Goal: Task Accomplishment & Management: Use online tool/utility

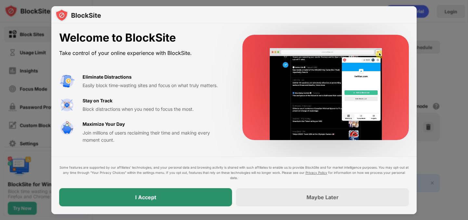
click at [182, 198] on div "I Accept" at bounding box center [145, 197] width 173 height 18
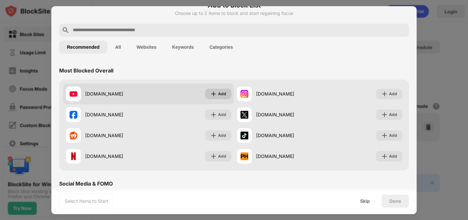
scroll to position [17, 0]
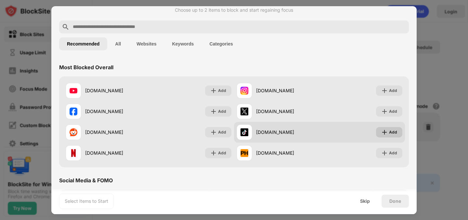
click at [394, 133] on div "Add" at bounding box center [393, 132] width 8 height 6
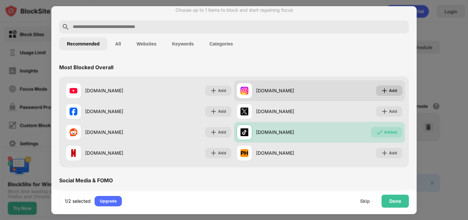
click at [392, 91] on div "Add" at bounding box center [393, 90] width 8 height 6
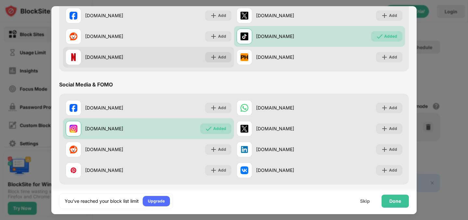
scroll to position [84, 0]
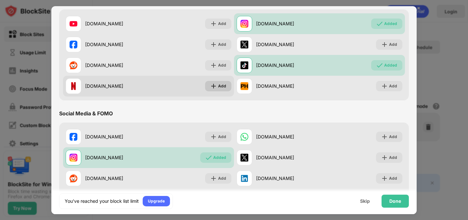
click at [213, 84] on img at bounding box center [213, 86] width 6 height 6
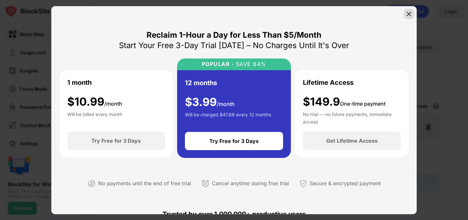
click at [408, 13] on img at bounding box center [409, 14] width 6 height 6
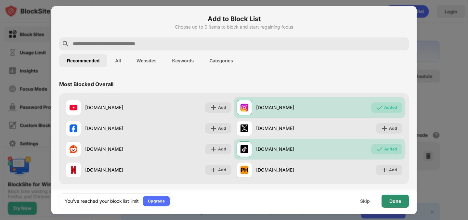
click at [398, 201] on div "Done" at bounding box center [395, 201] width 12 height 5
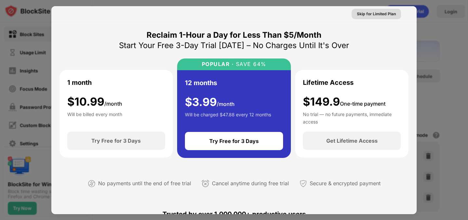
click at [381, 13] on div "Skip for Limited Plan" at bounding box center [376, 14] width 39 height 6
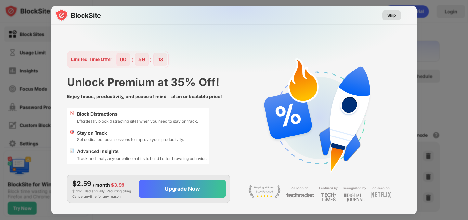
click at [392, 17] on div "Skip" at bounding box center [391, 15] width 8 height 6
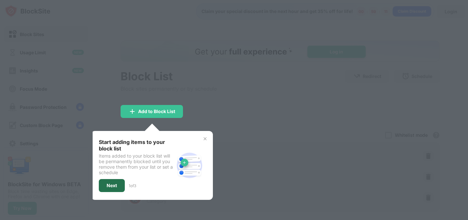
click at [111, 188] on div "Next" at bounding box center [112, 185] width 26 height 13
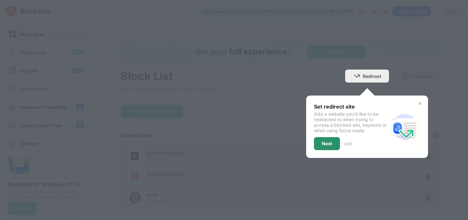
click at [328, 145] on div "Next" at bounding box center [327, 143] width 10 height 5
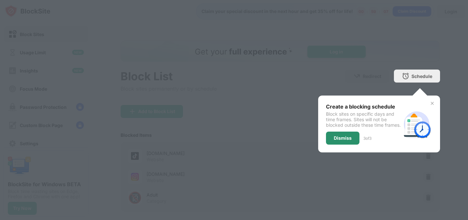
click at [346, 141] on div "Dismiss" at bounding box center [343, 138] width 18 height 5
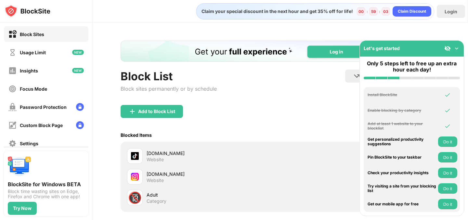
click at [455, 49] on img at bounding box center [456, 48] width 6 height 6
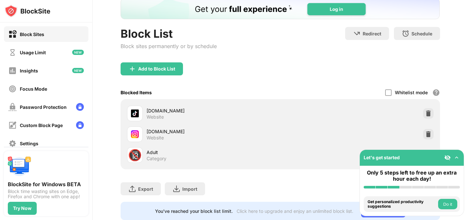
scroll to position [60, 0]
